Goal: Book appointment/travel/reservation

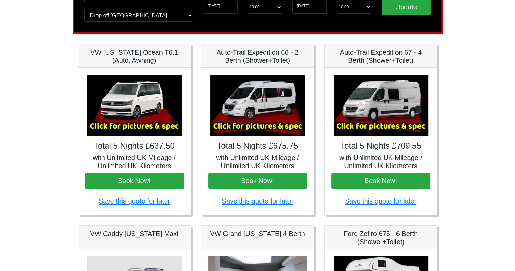
scroll to position [63, 0]
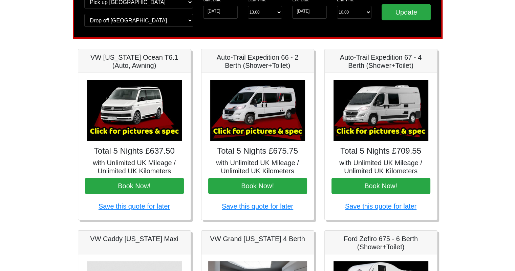
drag, startPoint x: 367, startPoint y: 181, endPoint x: 351, endPoint y: 118, distance: 64.6
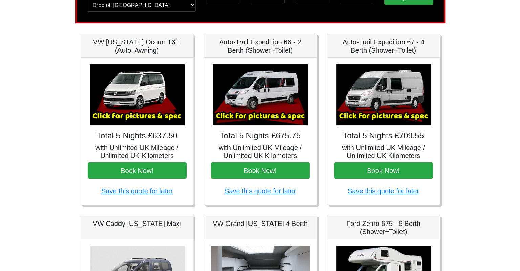
scroll to position [78, 0]
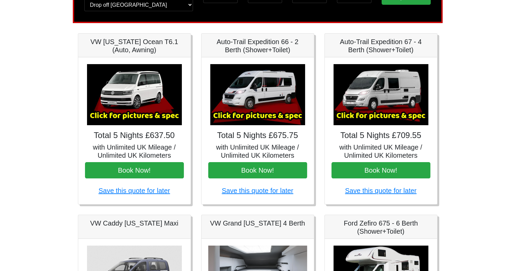
click at [255, 96] on img at bounding box center [257, 94] width 95 height 61
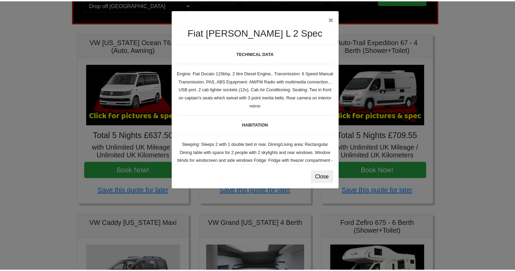
scroll to position [8, 0]
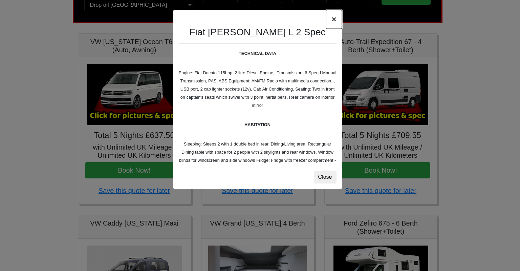
click at [331, 18] on button "×" at bounding box center [334, 19] width 16 height 19
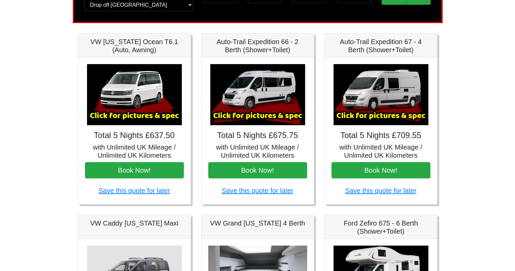
click at [380, 95] on img at bounding box center [380, 94] width 95 height 61
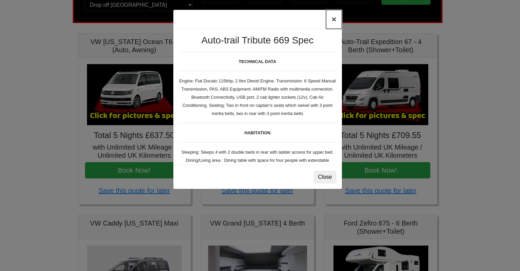
click at [332, 18] on button "×" at bounding box center [334, 19] width 16 height 19
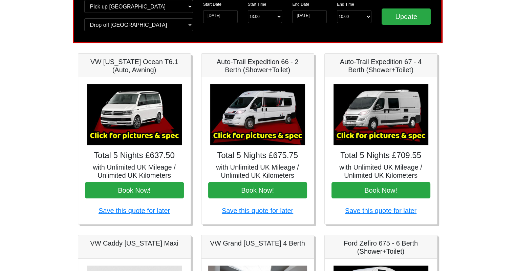
scroll to position [0, 0]
